Goal: Entertainment & Leisure: Consume media (video, audio)

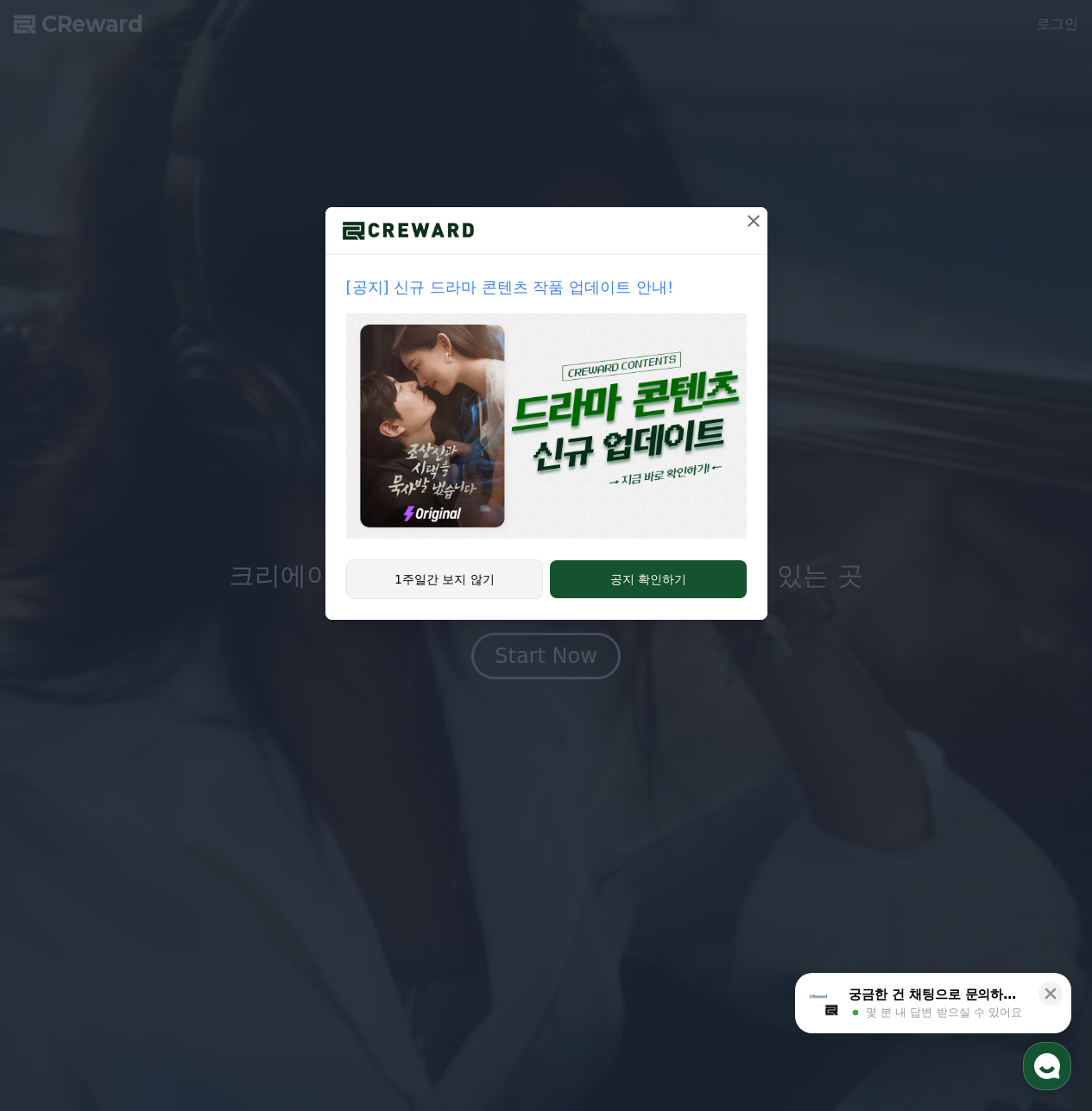
click at [501, 590] on button "1주일간 보지 않기" at bounding box center [445, 578] width 198 height 40
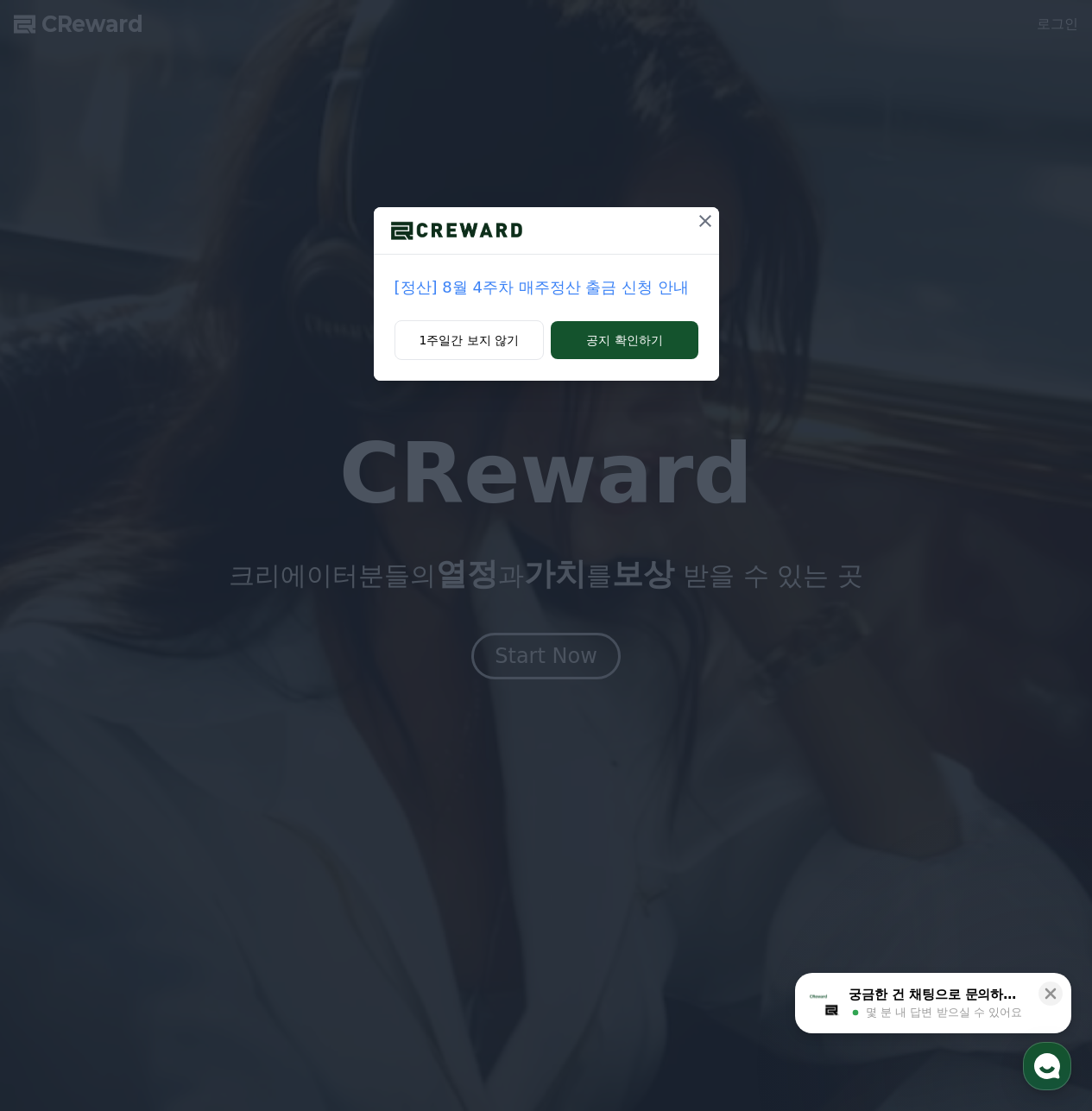
drag, startPoint x: 708, startPoint y: 203, endPoint x: 702, endPoint y: 218, distance: 16.2
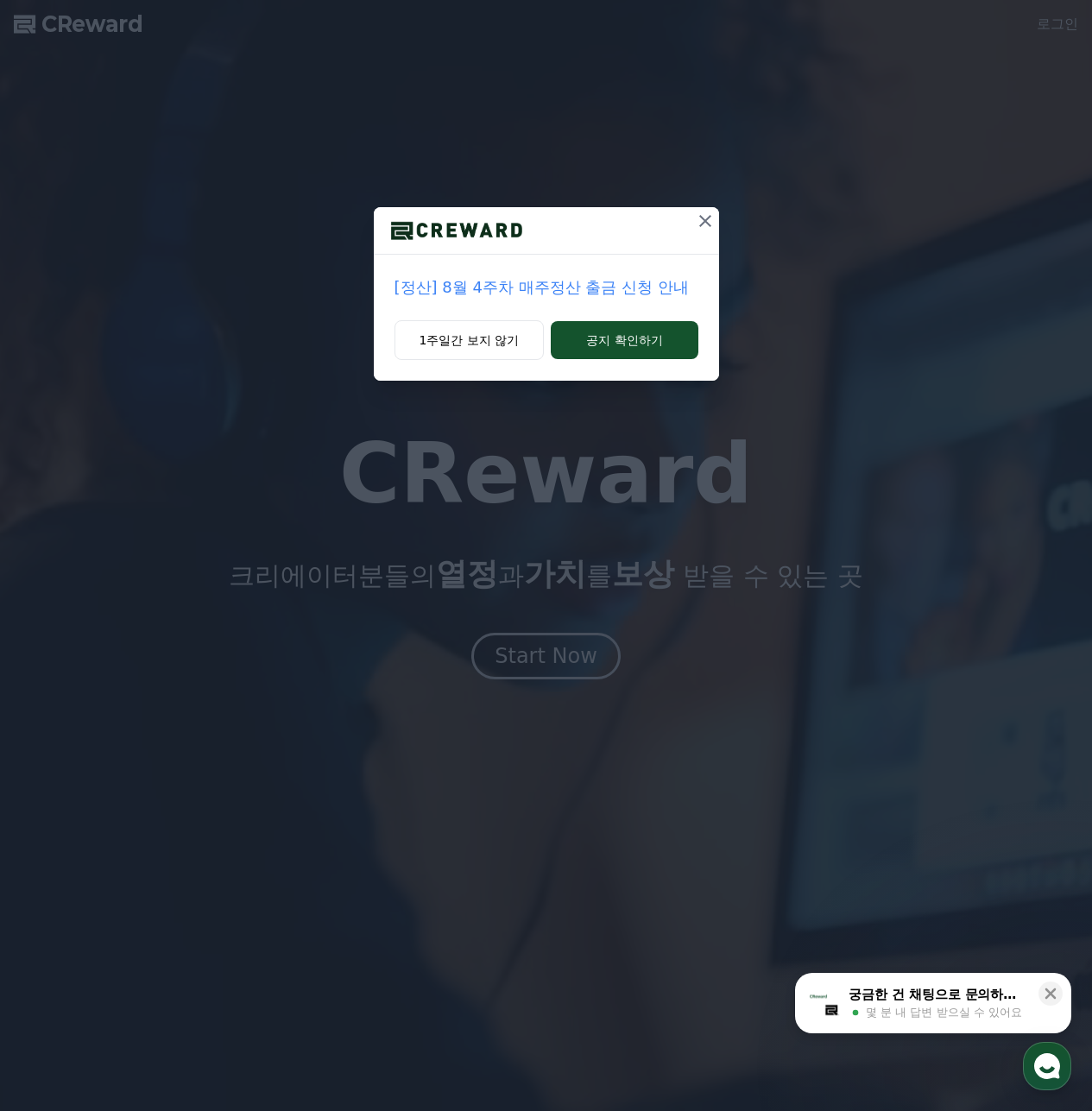
click at [708, 204] on div "[정산] 8월 4주차 매주정산 출금 신청 안내 1주일간 보지 않기 공지 확인하기" at bounding box center [546, 204] width 1092 height 408
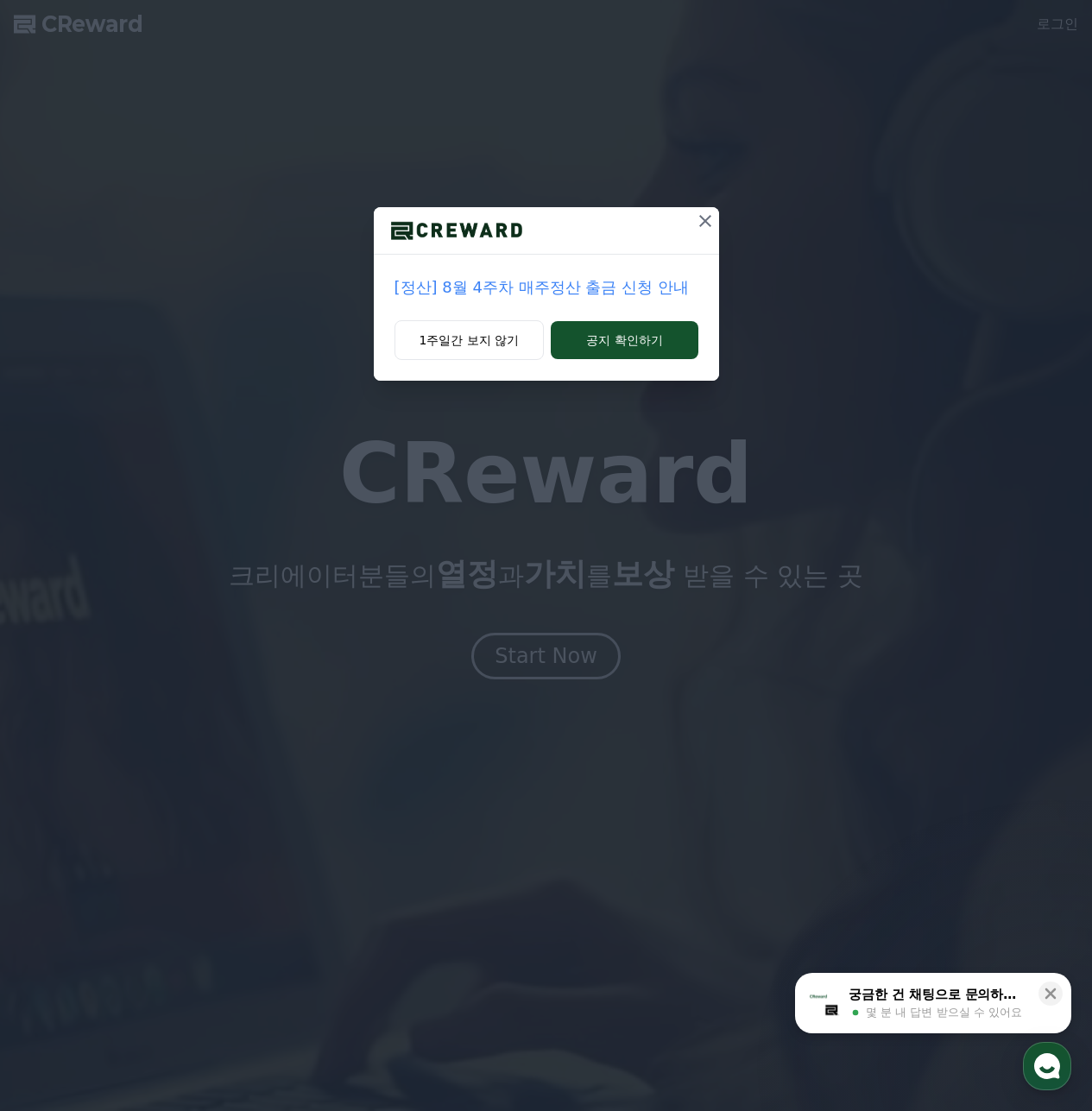
click at [701, 220] on icon at bounding box center [705, 220] width 20 height 20
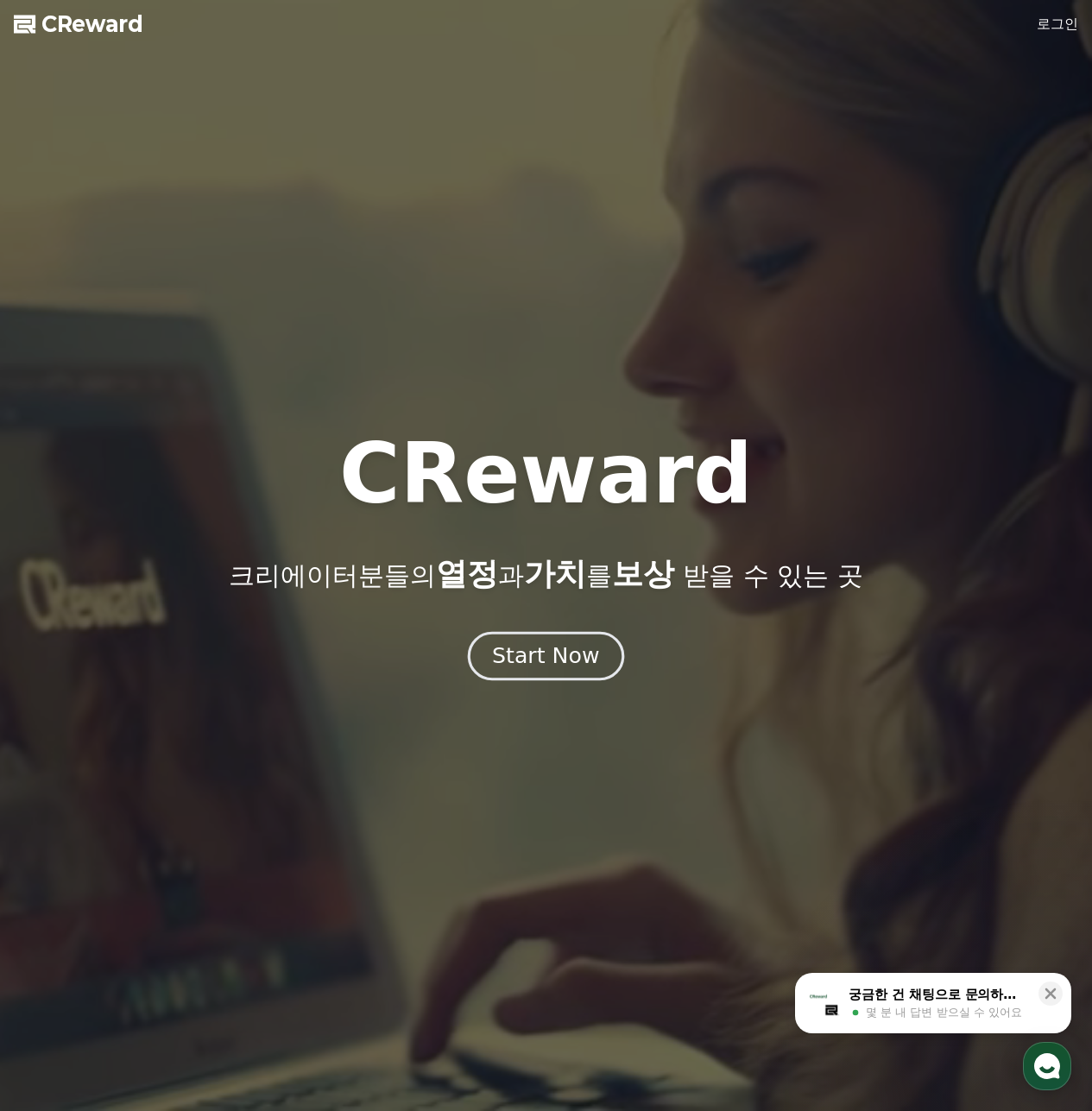
click at [560, 670] on button "Start Now" at bounding box center [546, 655] width 156 height 49
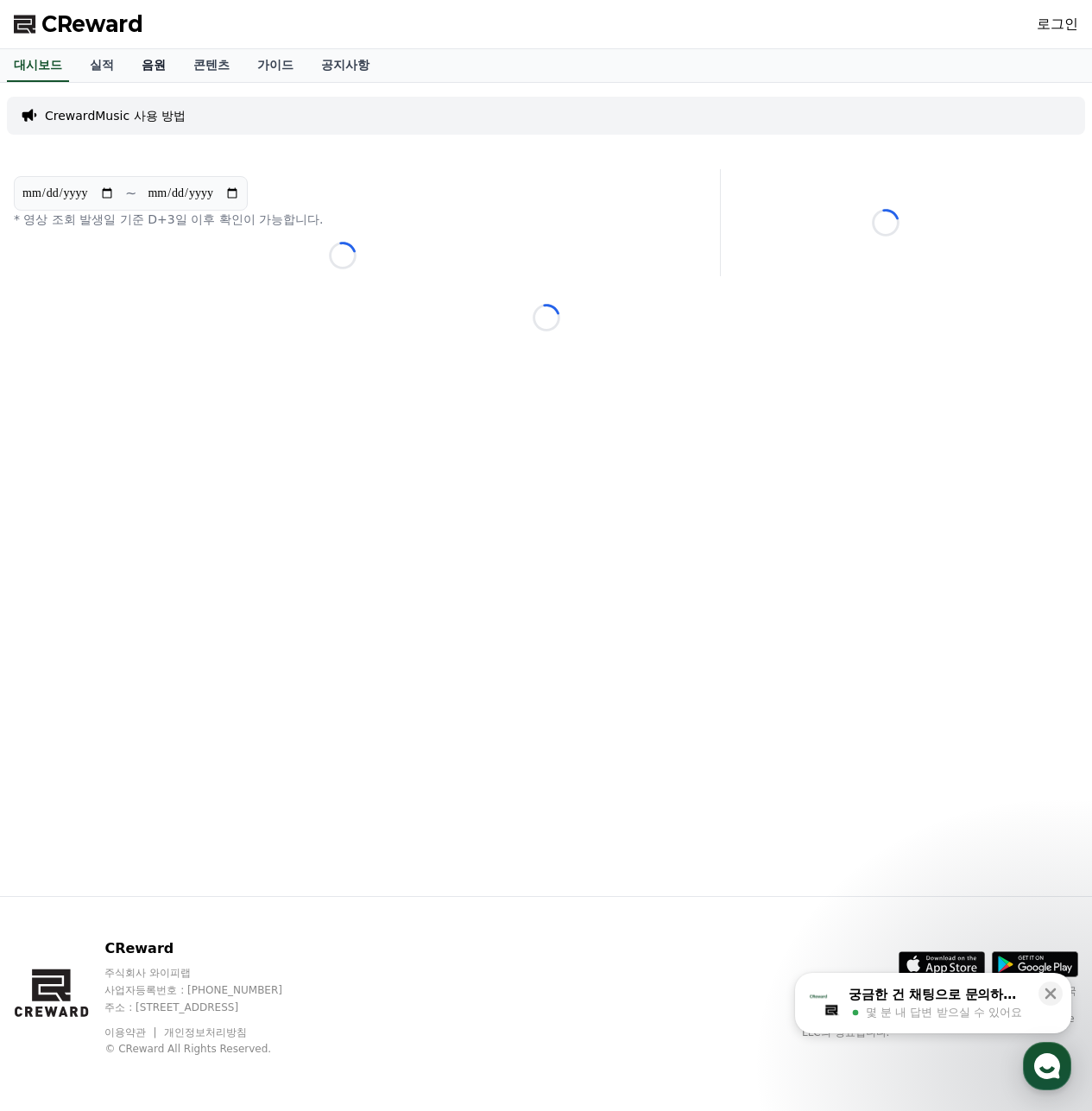
click at [147, 60] on link "음원" at bounding box center [154, 65] width 52 height 33
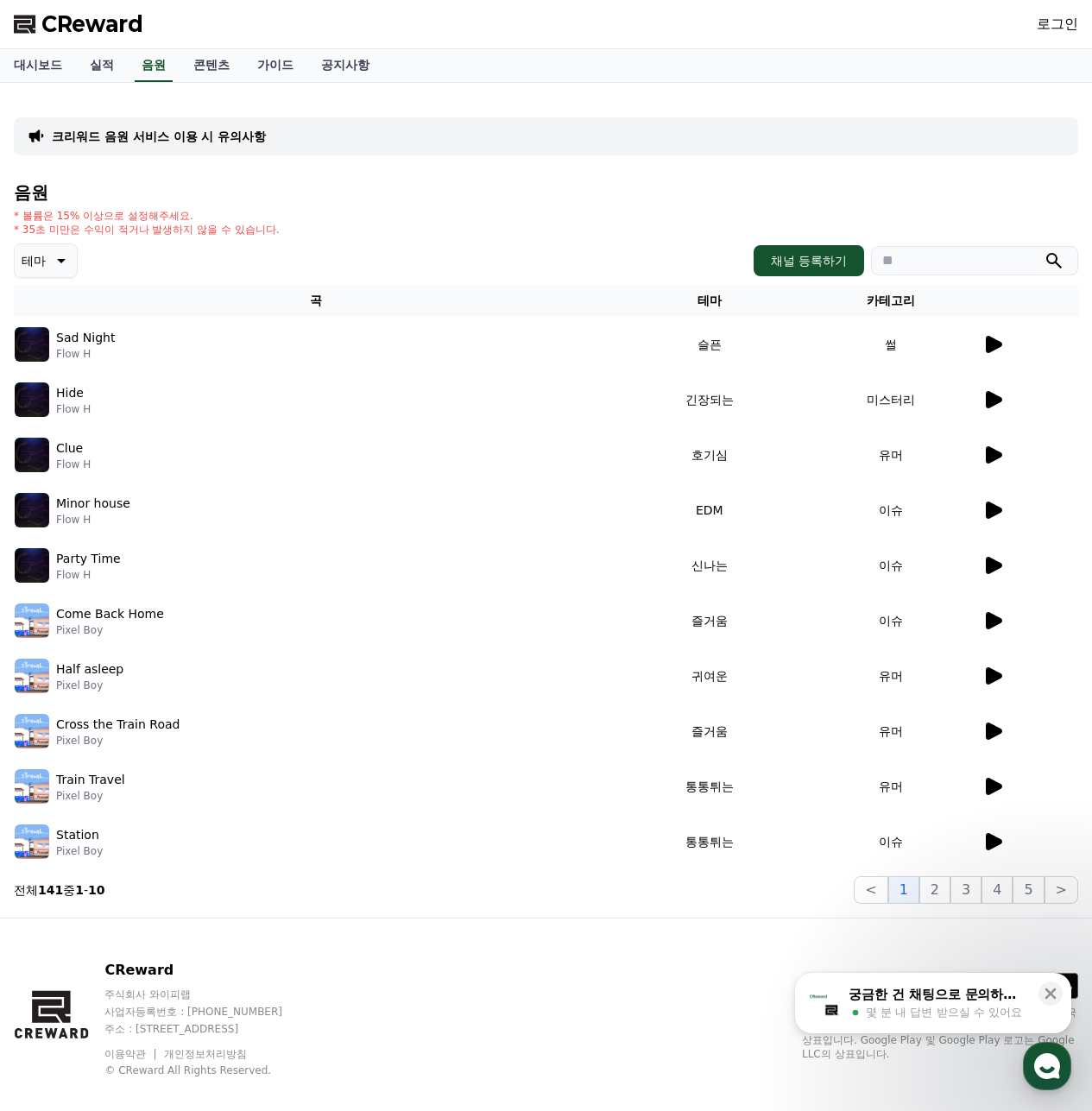
click at [996, 339] on icon at bounding box center [994, 344] width 17 height 18
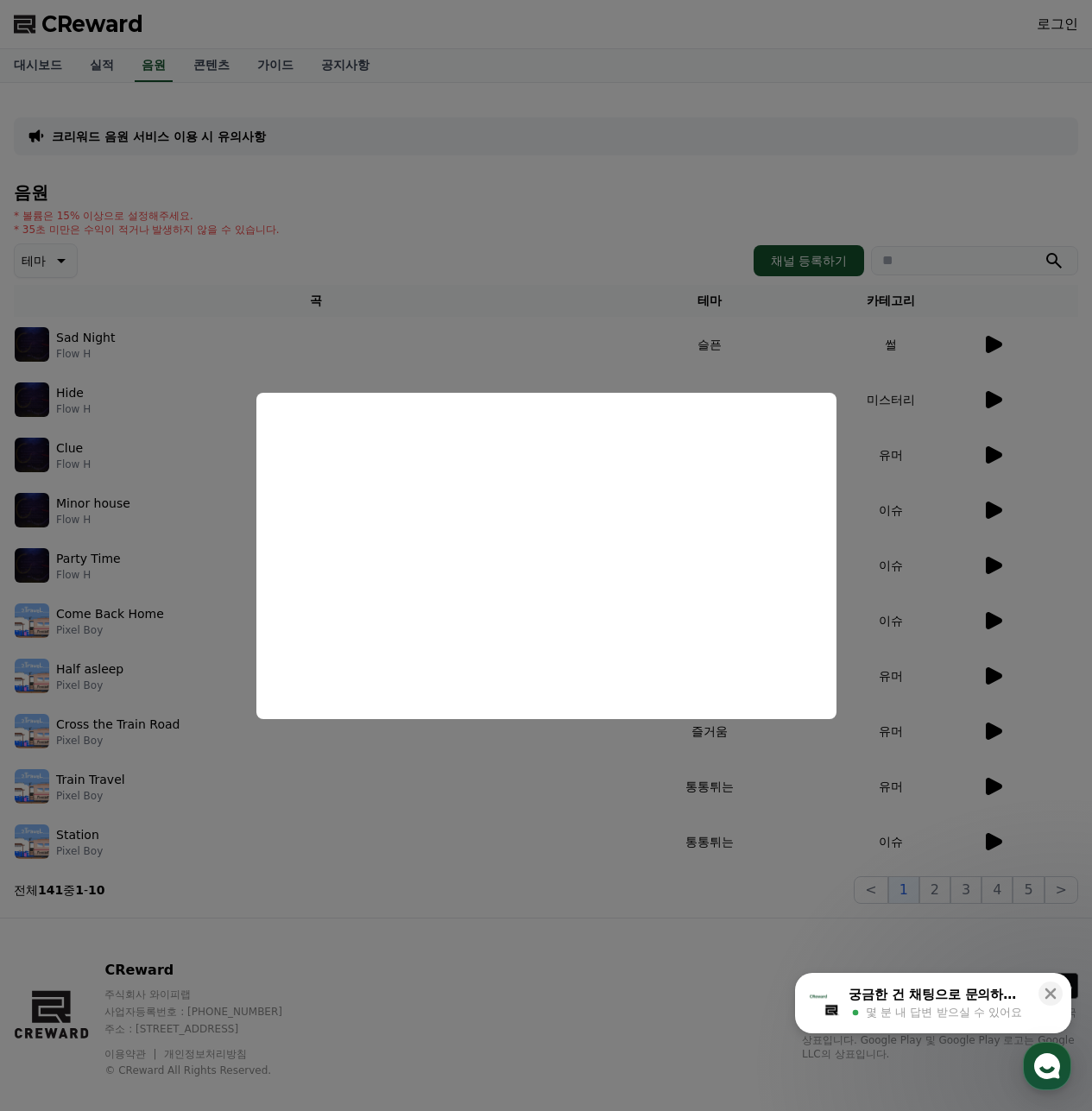
click at [76, 509] on button "close modal" at bounding box center [546, 556] width 1092 height 1111
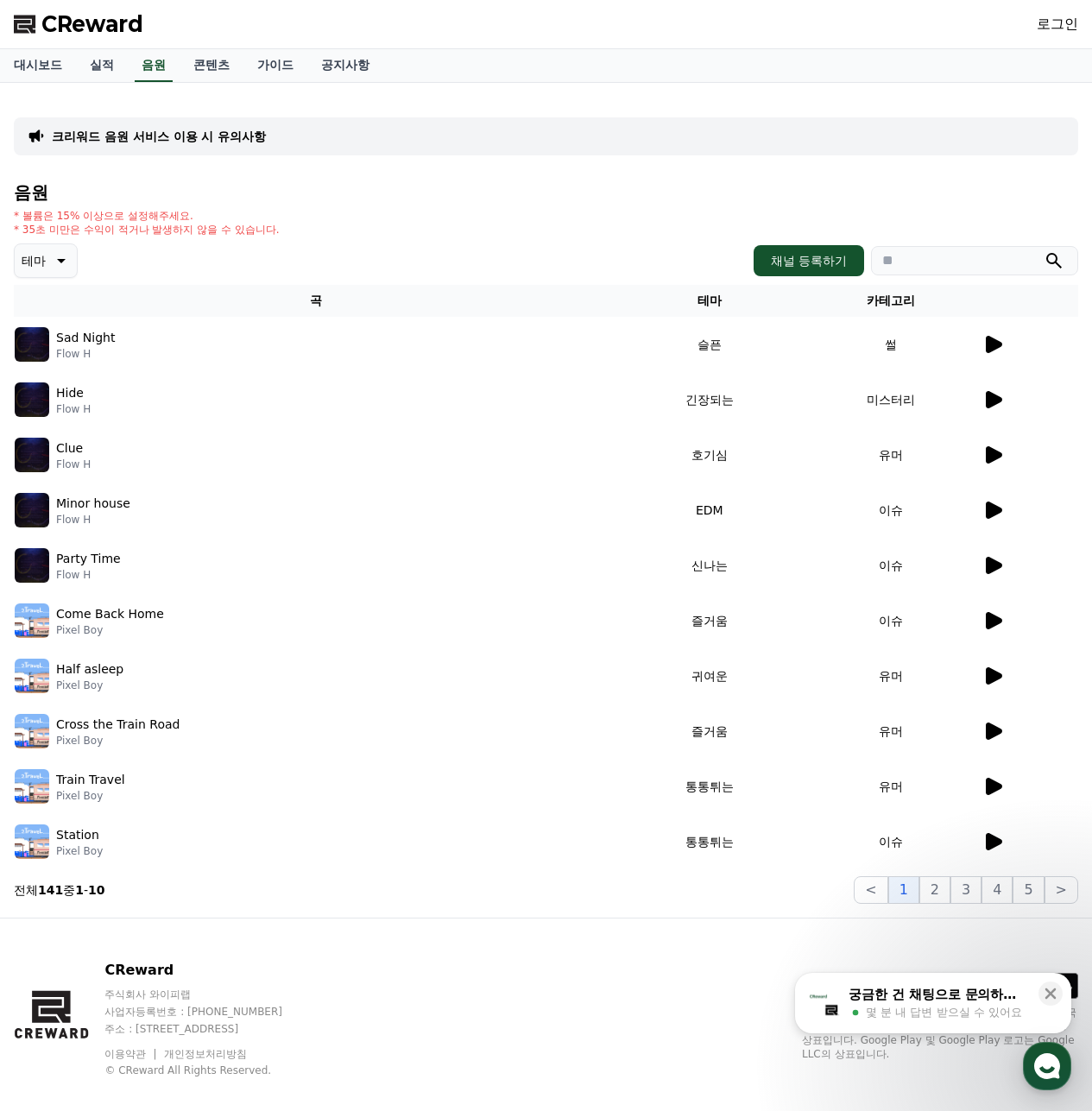
click at [500, 23] on div "CReward 로그인" at bounding box center [546, 24] width 1092 height 49
